Goal: Book appointment/travel/reservation

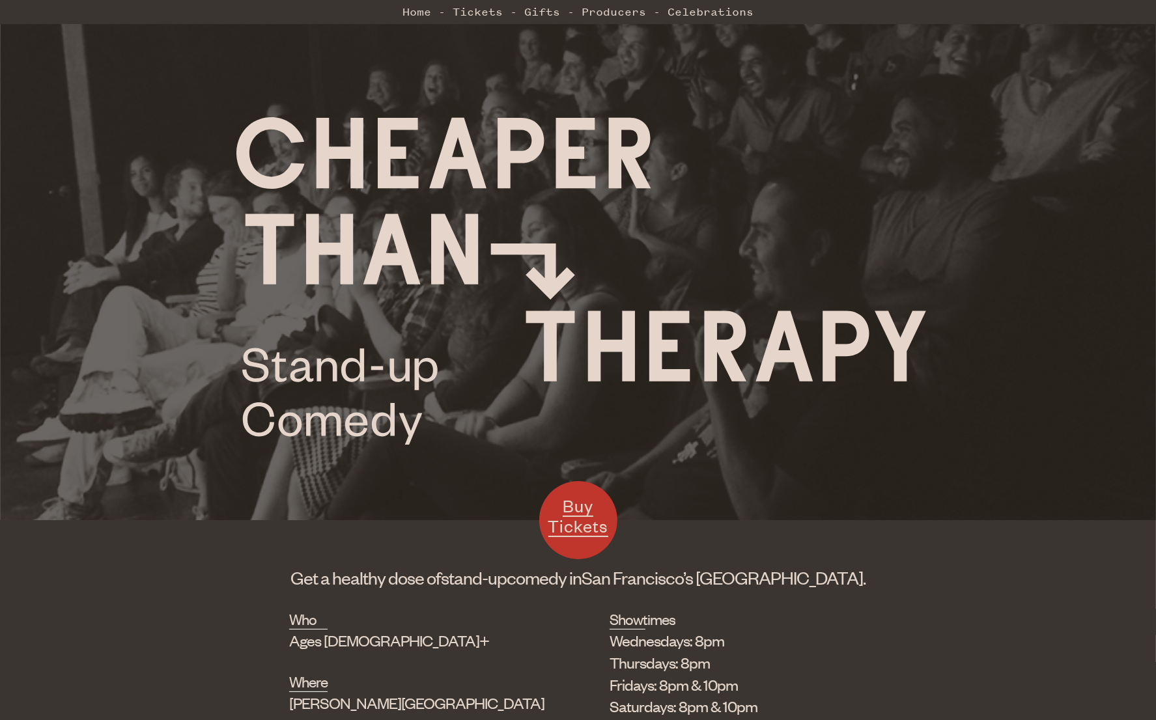
scroll to position [130, 0]
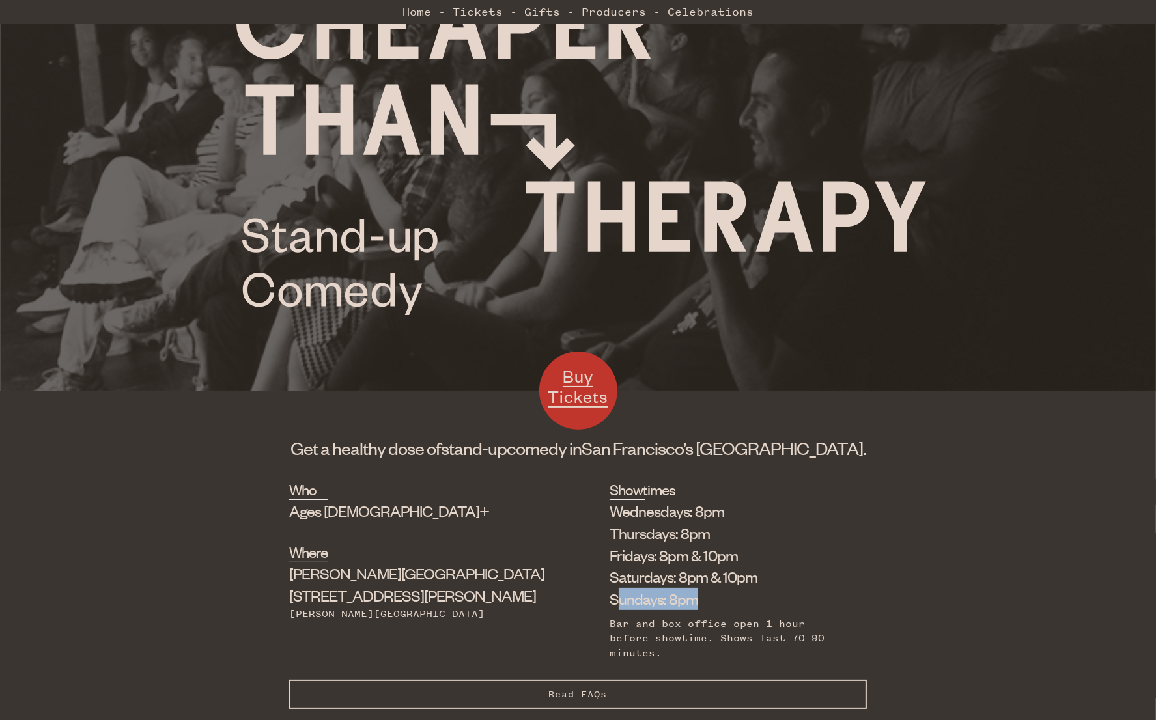
drag, startPoint x: 619, startPoint y: 600, endPoint x: 542, endPoint y: 602, distance: 77.5
click at [610, 603] on li "Sundays: 8pm" at bounding box center [729, 599] width 238 height 22
click at [610, 599] on li "Sundays: 8pm" at bounding box center [729, 599] width 238 height 22
drag, startPoint x: 623, startPoint y: 597, endPoint x: 632, endPoint y: 572, distance: 27.0
click at [632, 572] on ul "Wednesdays: 8pm Thursdays: 8pm Fridays: 8pm & 10pm Saturdays: 8pm & 10pm Sunday…" at bounding box center [729, 555] width 238 height 110
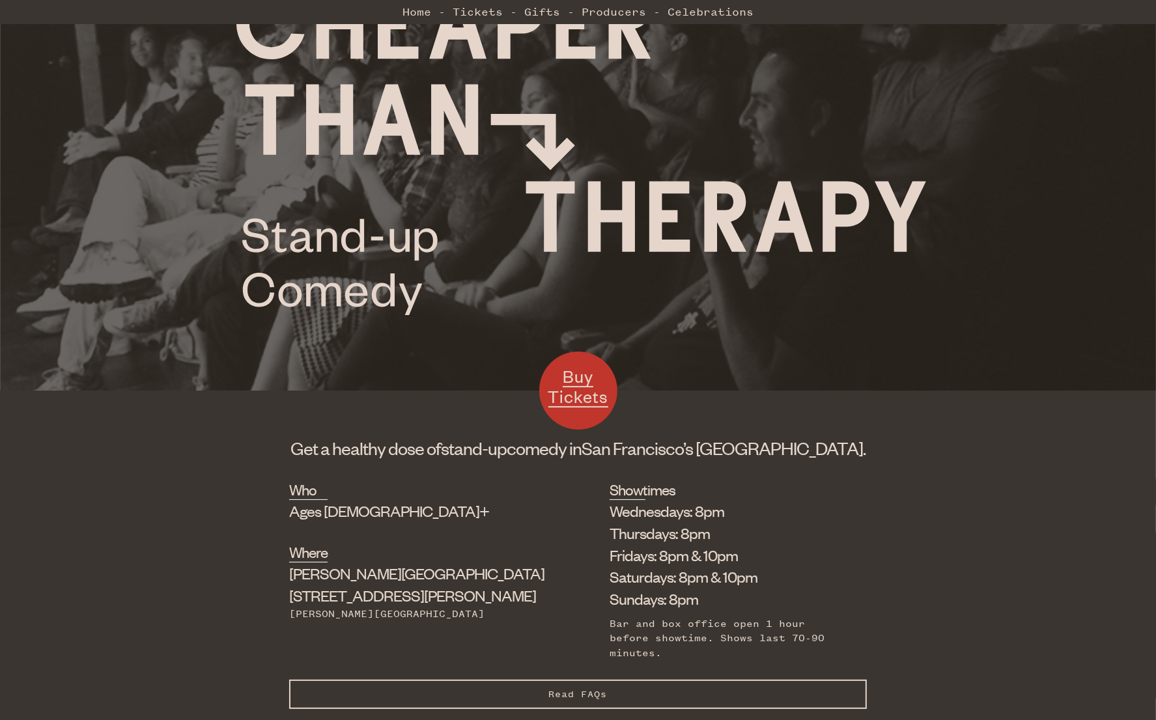
click at [632, 573] on li "Saturdays: 8pm & 10pm" at bounding box center [729, 577] width 238 height 22
